Goal: Task Accomplishment & Management: Manage account settings

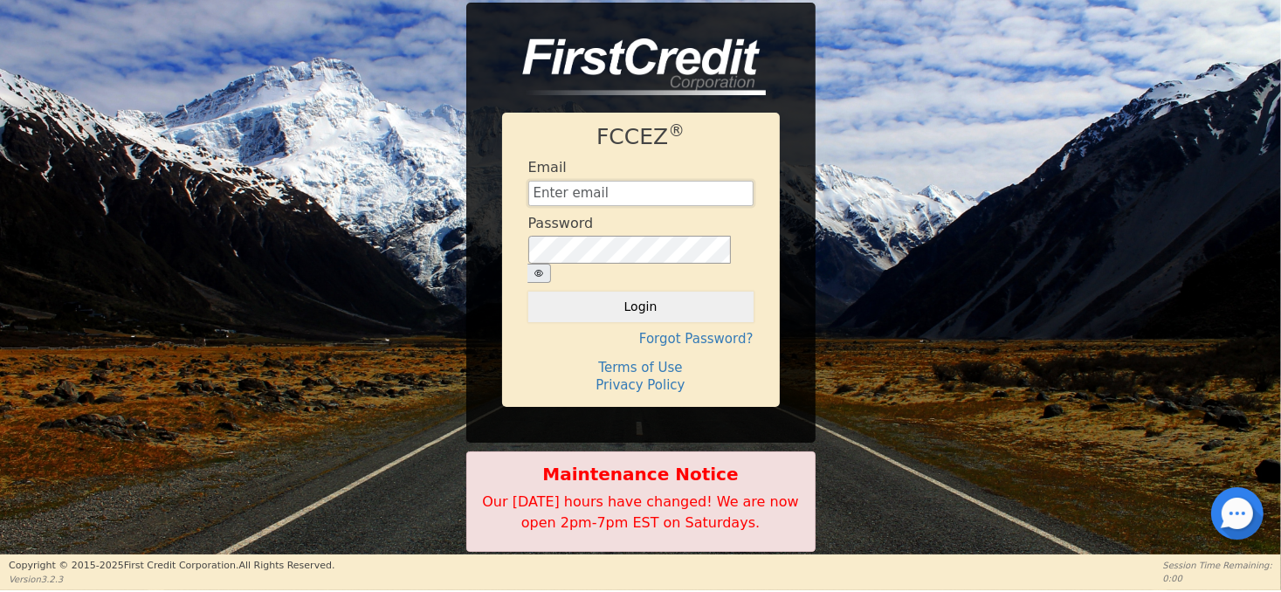
click at [603, 204] on input "text" at bounding box center [640, 194] width 225 height 26
type input "[EMAIL_ADDRESS][DOMAIN_NAME]"
click at [652, 299] on button "Login" at bounding box center [640, 307] width 225 height 30
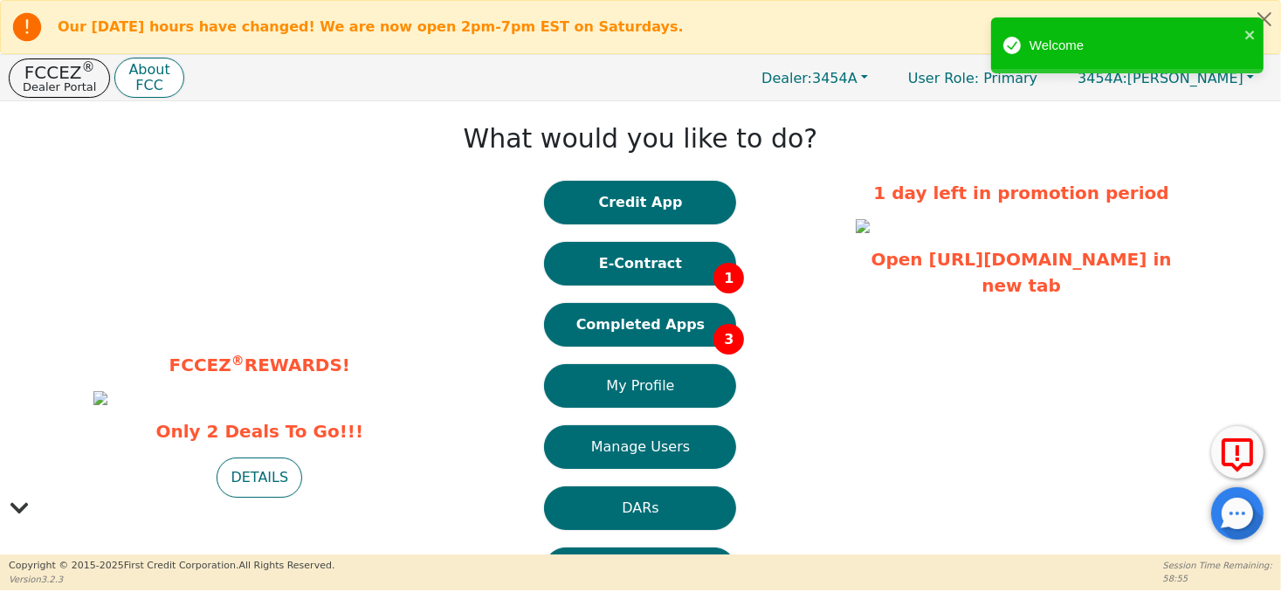
click at [651, 270] on button "E-Contract 1" at bounding box center [640, 264] width 192 height 44
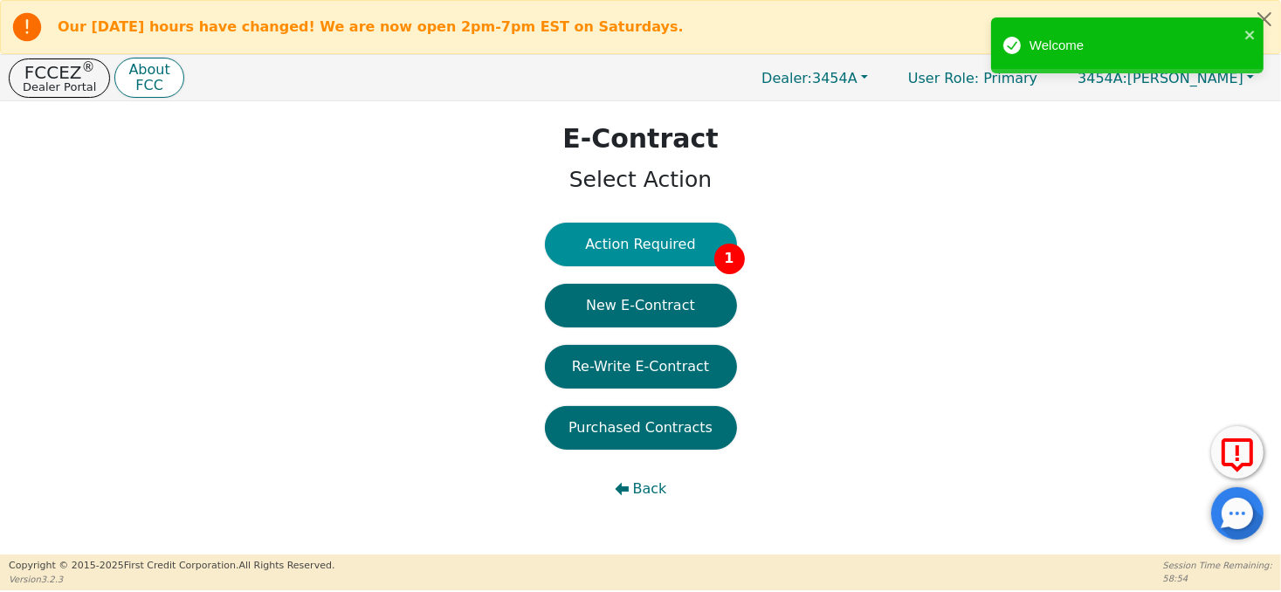
click at [637, 250] on button "Action Required 1" at bounding box center [641, 245] width 192 height 44
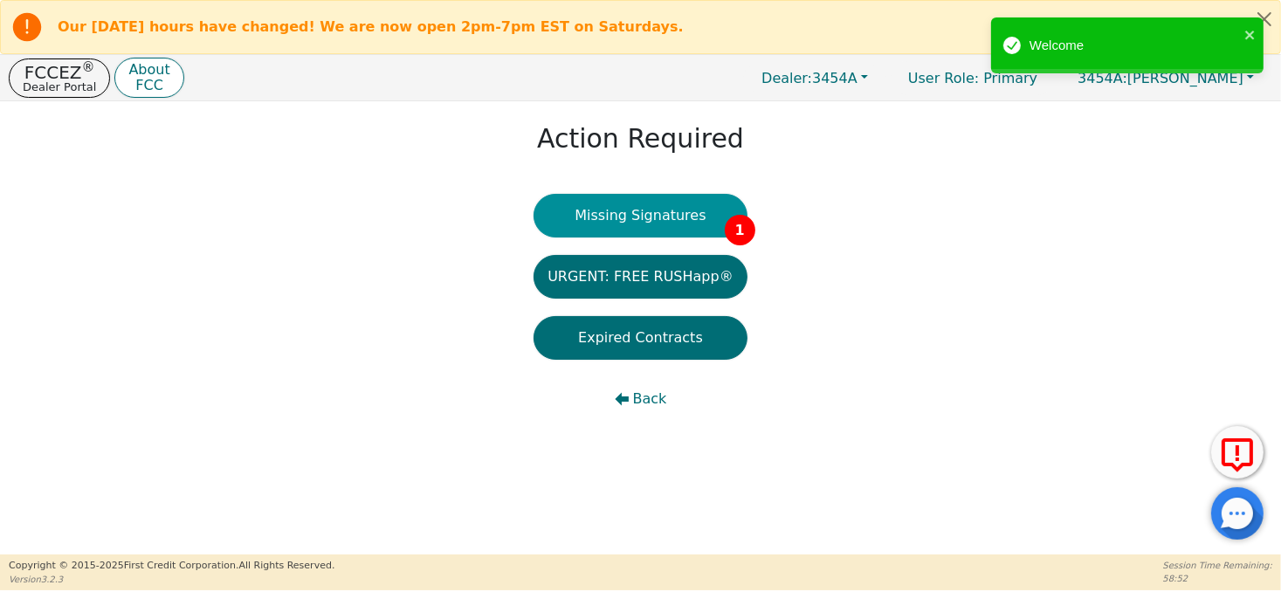
click at [639, 215] on button "Missing Signatures 1" at bounding box center [641, 216] width 214 height 44
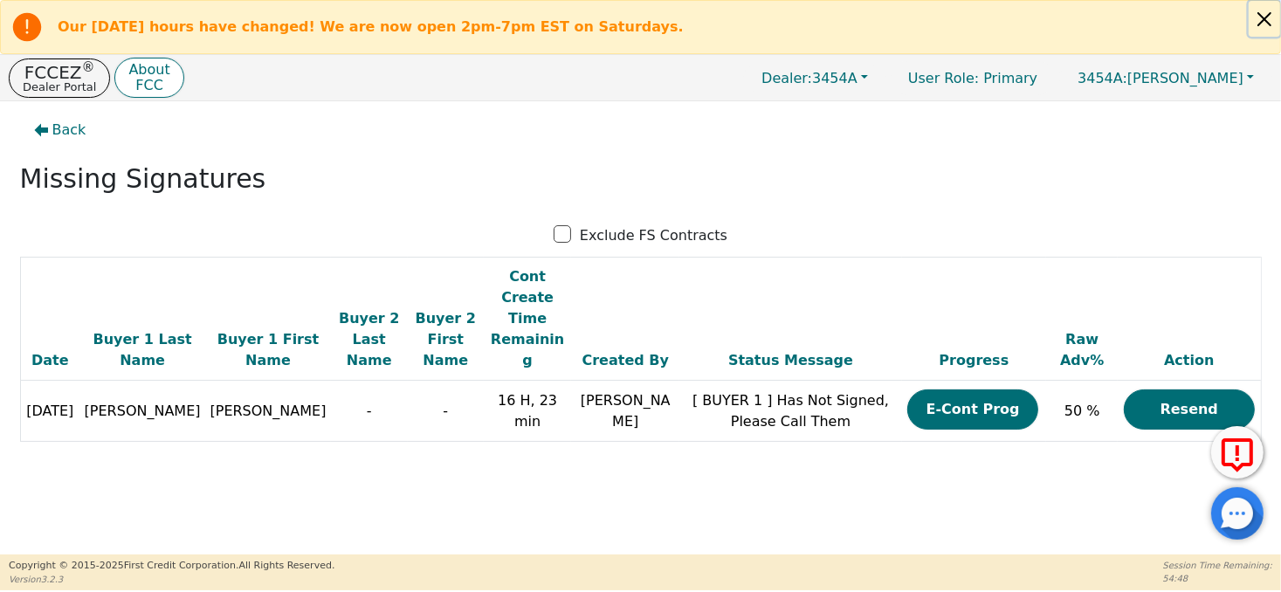
click at [1278, 12] on button "Close alert" at bounding box center [1264, 19] width 31 height 36
